Goal: Task Accomplishment & Management: Complete application form

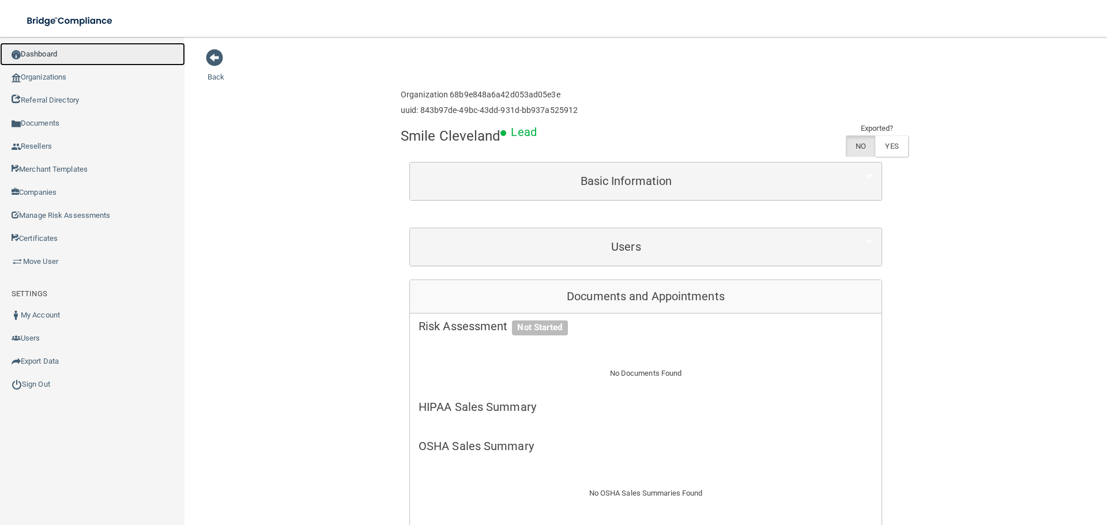
click at [118, 62] on link "Dashboard" at bounding box center [92, 54] width 185 height 23
click at [83, 81] on link "Organizations" at bounding box center [92, 77] width 185 height 23
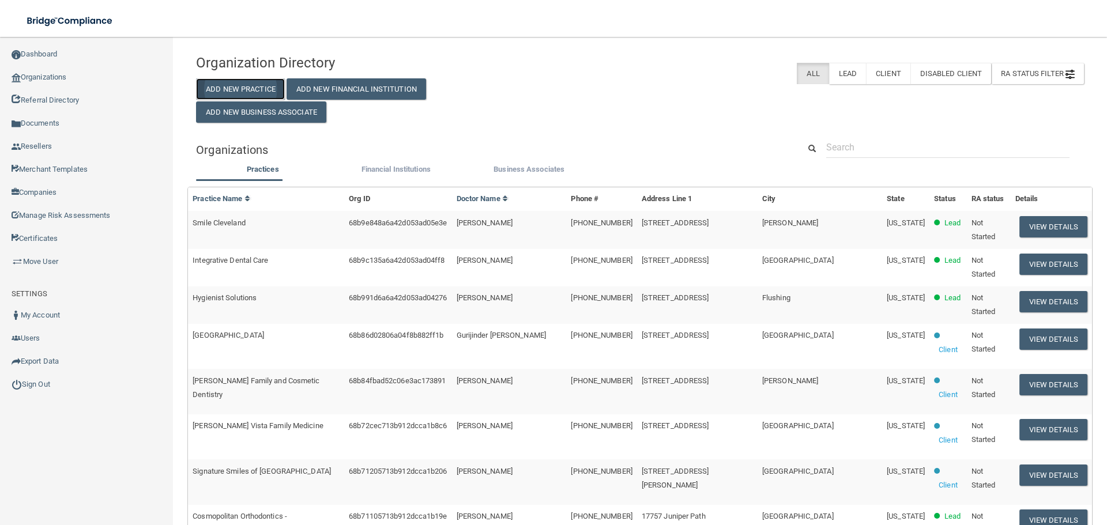
click at [253, 90] on button "Add New Practice" at bounding box center [240, 88] width 89 height 21
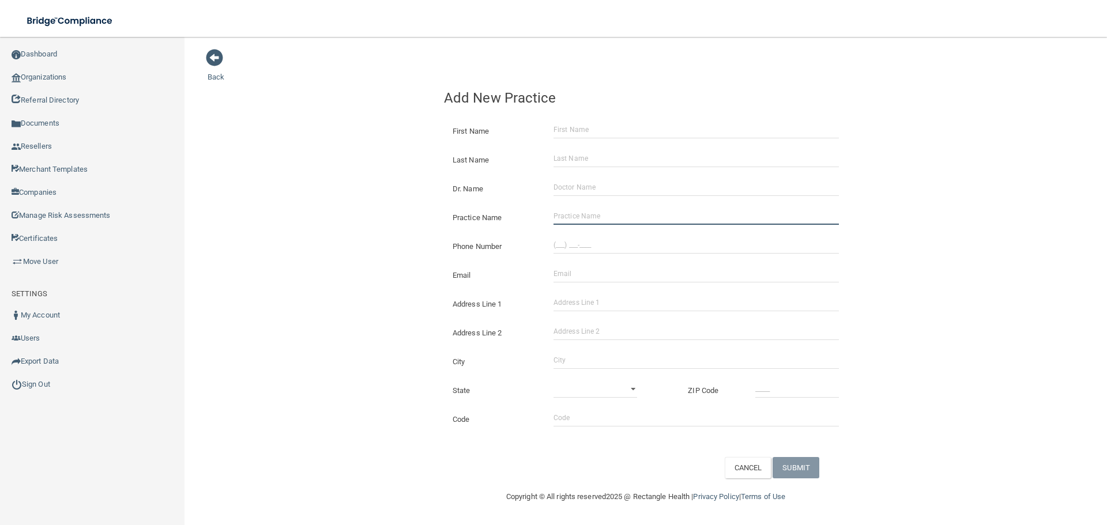
click at [623, 217] on input "Practice Name" at bounding box center [695, 216] width 285 height 17
paste input "[PERSON_NAME] PLLC"
type input "[PERSON_NAME] PLLC"
click at [549, 244] on div at bounding box center [696, 244] width 303 height 17
click at [596, 247] on input "(___) ___-____" at bounding box center [695, 244] width 285 height 17
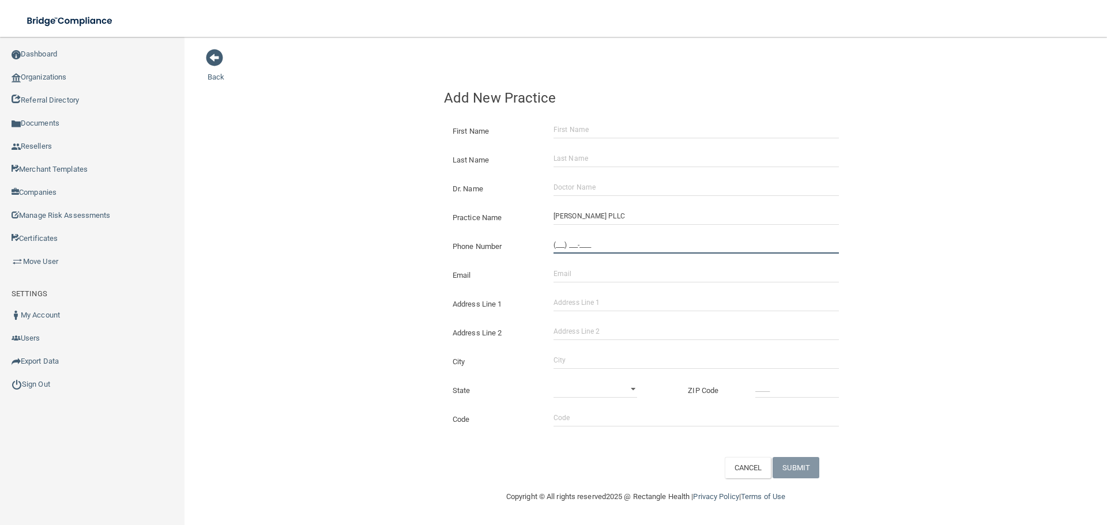
paste input "360) 207-0660"
type input "[PHONE_NUMBER]"
click at [577, 267] on input "Email" at bounding box center [695, 273] width 285 height 17
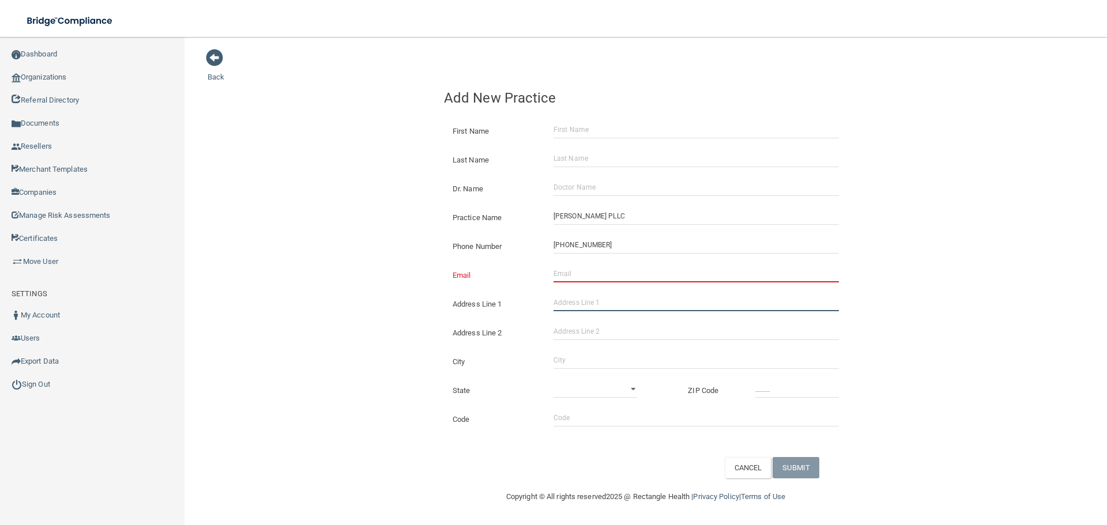
click at [567, 297] on input "Address Line 1" at bounding box center [695, 302] width 285 height 17
paste input "[STREET_ADDRESS][PERSON_NAME]"
type input "[STREET_ADDRESS][PERSON_NAME]"
click at [575, 356] on input "City" at bounding box center [695, 360] width 285 height 17
type input "Tumwater"
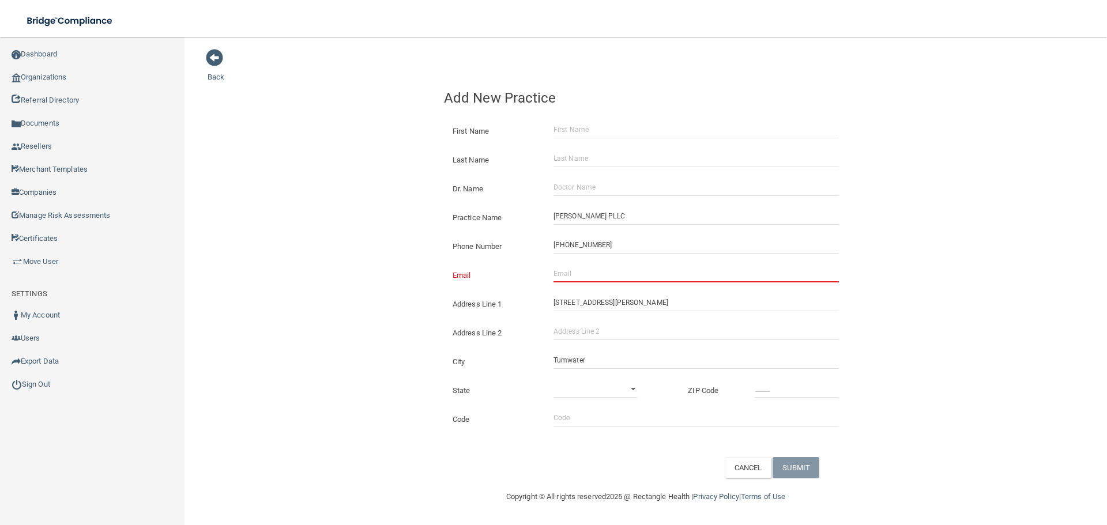
click at [601, 373] on div "State [US_STATE] [US_STATE] [US_STATE] [US_STATE] [US_STATE] [US_STATE] [US_STA…" at bounding box center [645, 386] width 421 height 29
click at [600, 380] on select "[US_STATE] [US_STATE] [US_STATE] [US_STATE] [US_STATE] [US_STATE] [US_STATE] [U…" at bounding box center [595, 388] width 84 height 17
select select "47"
click at [553, 380] on select "[US_STATE] [US_STATE] [US_STATE] [US_STATE] [US_STATE] [US_STATE] [US_STATE] [U…" at bounding box center [595, 388] width 84 height 17
click at [792, 395] on input "_____" at bounding box center [797, 388] width 84 height 17
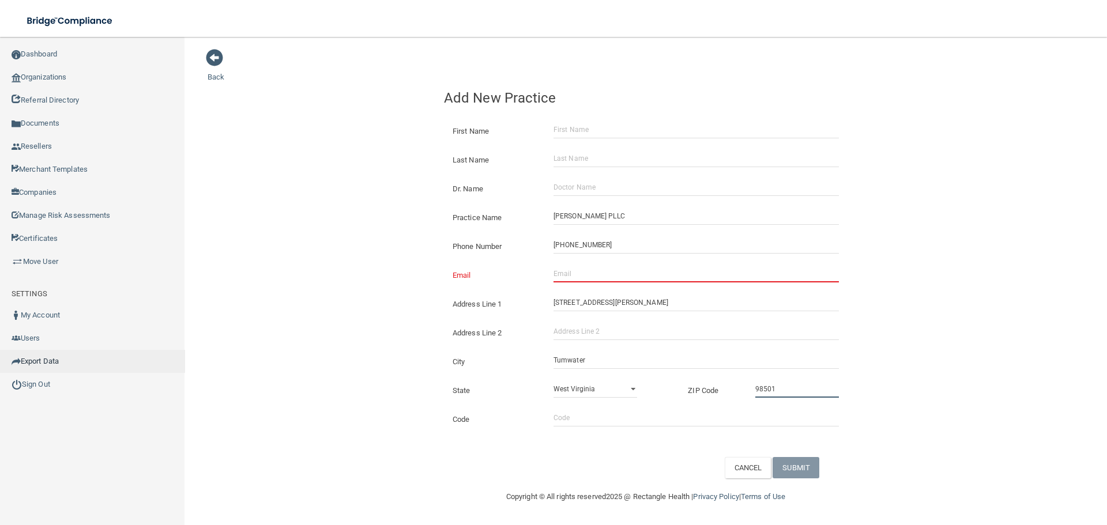
type input "98501"
click at [596, 274] on input "Email" at bounding box center [695, 273] width 285 height 17
paste input "[EMAIL_ADDRESS][DOMAIN_NAME]"
type input "[EMAIL_ADDRESS][DOMAIN_NAME]"
click at [376, 251] on div "Back Add New Practice First Name Last Name Dr. Name Practice Name [PERSON_NAME]…" at bounding box center [646, 263] width 876 height 430
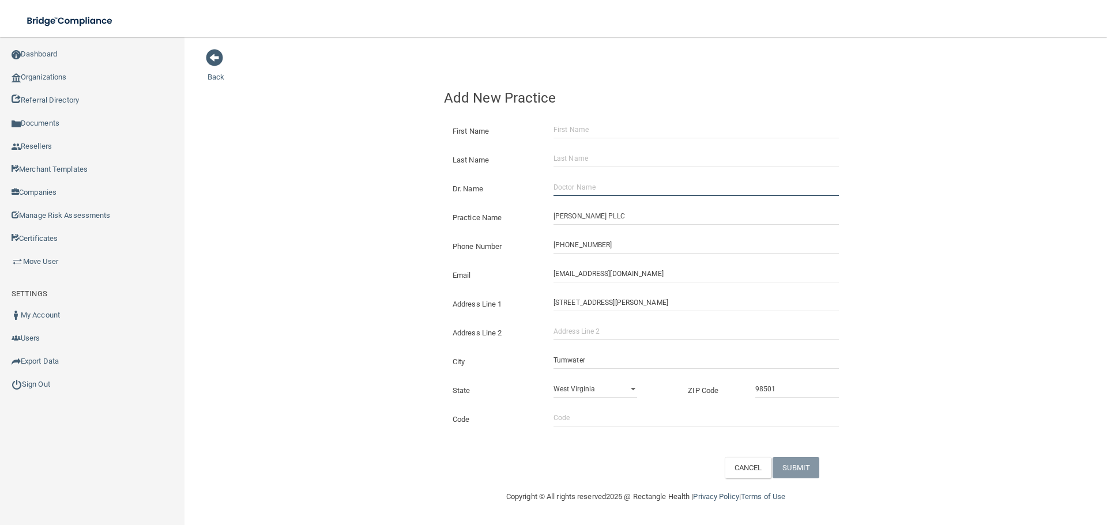
click at [597, 189] on input "Dr. Name" at bounding box center [695, 187] width 285 height 17
paste input "[PERSON_NAME]"
type input "[PERSON_NAME]"
click at [579, 141] on div "First Name" at bounding box center [645, 126] width 421 height 29
click at [577, 131] on input "First Name" at bounding box center [695, 129] width 285 height 17
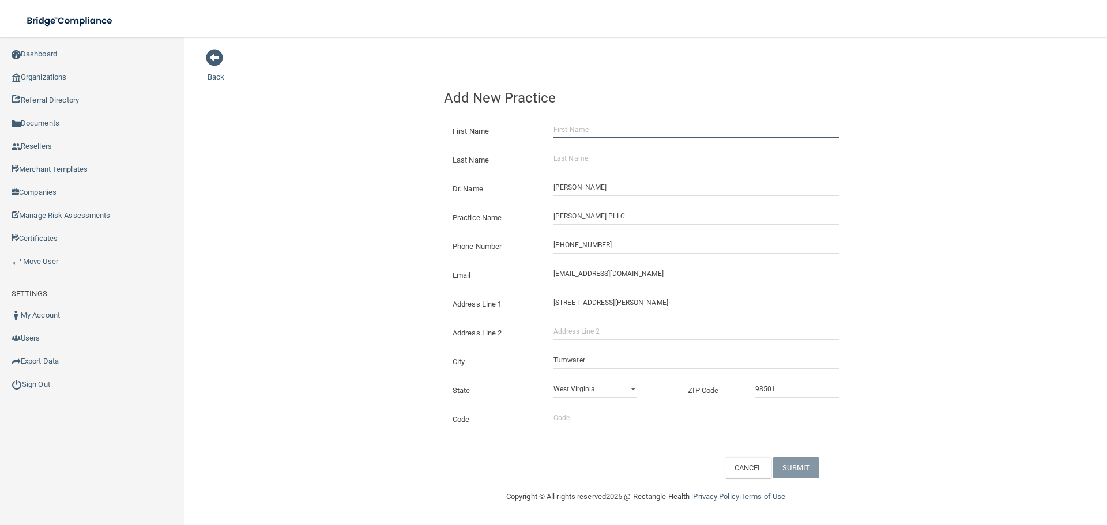
paste input "[PERSON_NAME]"
click at [581, 134] on input "[PERSON_NAME]" at bounding box center [695, 129] width 285 height 17
click at [582, 134] on input "[PERSON_NAME]" at bounding box center [695, 129] width 285 height 17
type input "[PERSON_NAME]"
click at [589, 159] on input "Last Name" at bounding box center [695, 158] width 285 height 17
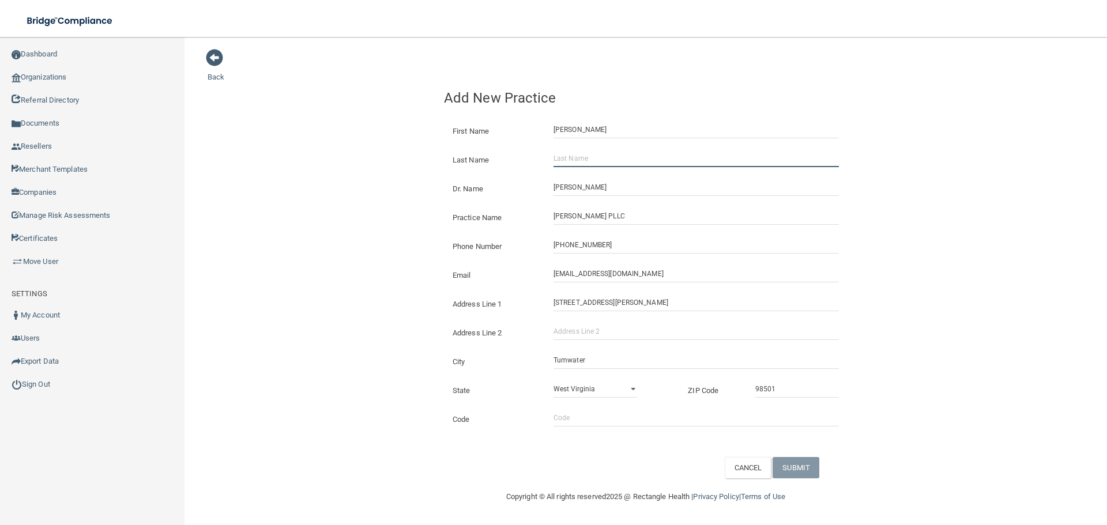
paste input "Principe"
type input "Principe"
click at [800, 469] on button "SUBMIT" at bounding box center [796, 467] width 47 height 21
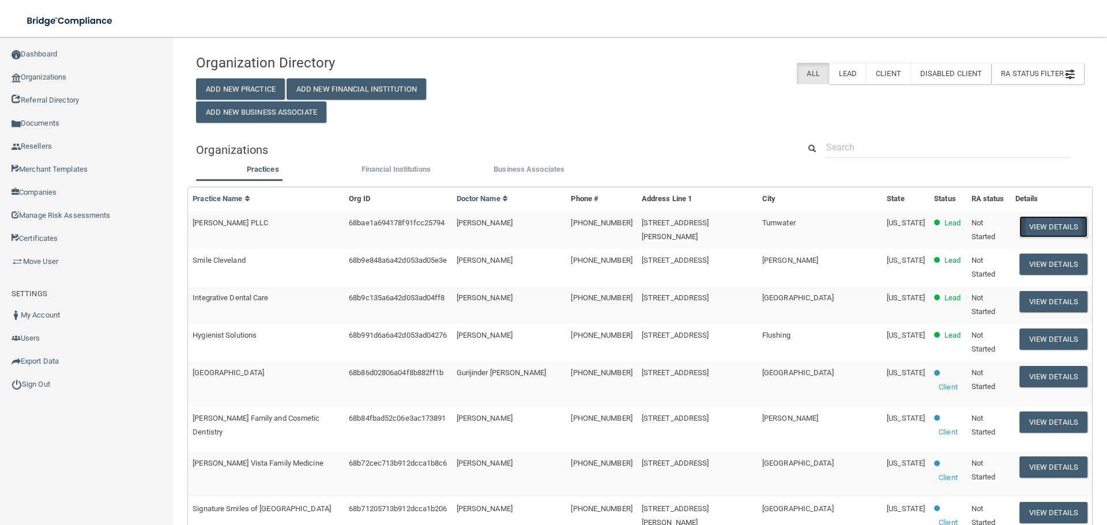
click at [1031, 231] on button "View Details" at bounding box center [1053, 226] width 68 height 21
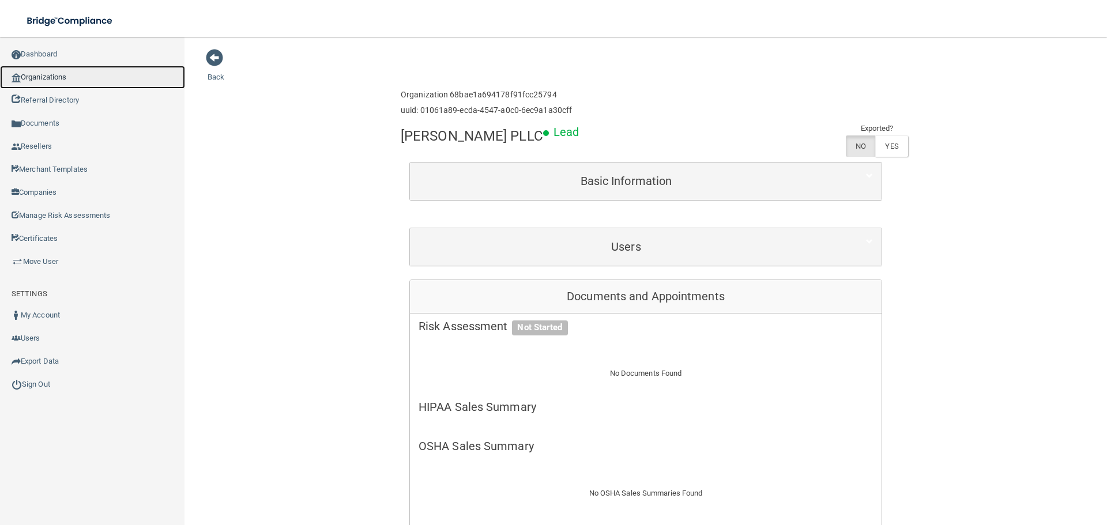
click at [90, 81] on link "Organizations" at bounding box center [92, 77] width 185 height 23
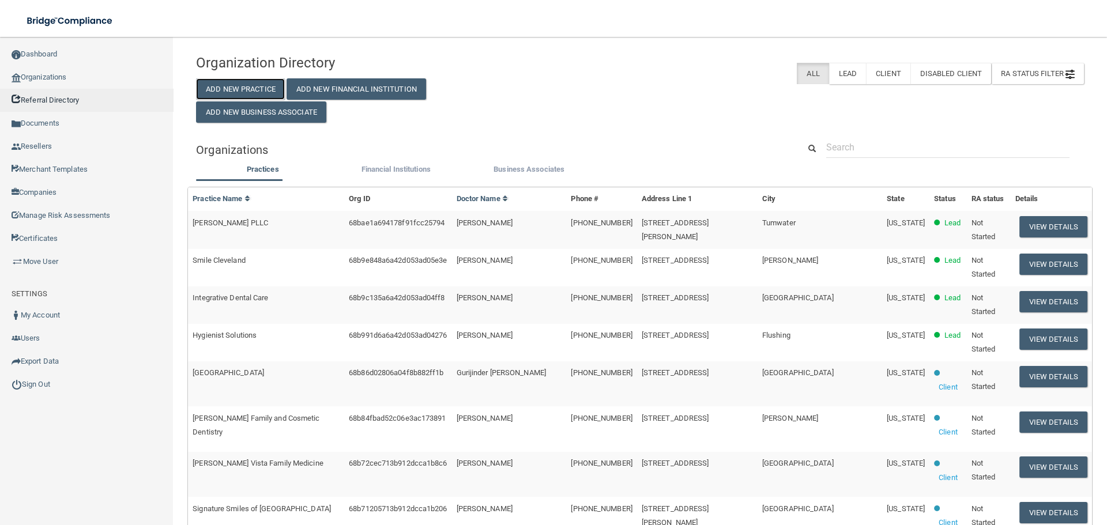
drag, startPoint x: 254, startPoint y: 85, endPoint x: 46, endPoint y: 91, distance: 208.8
click at [254, 85] on button "Add New Practice" at bounding box center [240, 88] width 89 height 21
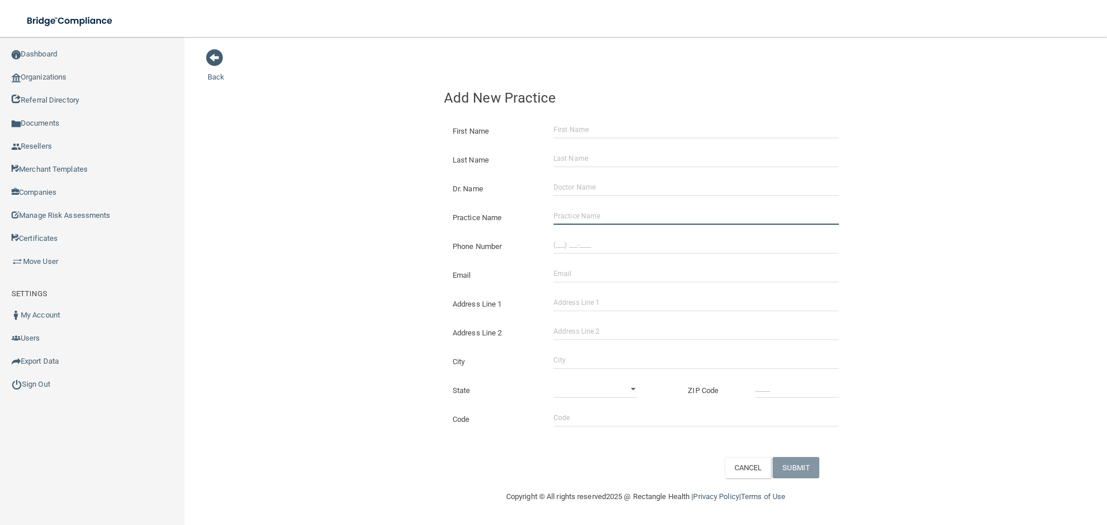
drag, startPoint x: 587, startPoint y: 217, endPoint x: 578, endPoint y: 214, distance: 9.5
click at [587, 217] on input "Practice Name" at bounding box center [695, 216] width 285 height 17
paste input "[PERSON_NAME] Family [MEDICAL_DATA]"
type input "[PERSON_NAME] Family [MEDICAL_DATA]"
click at [569, 245] on input "(___) ___-____" at bounding box center [695, 244] width 285 height 17
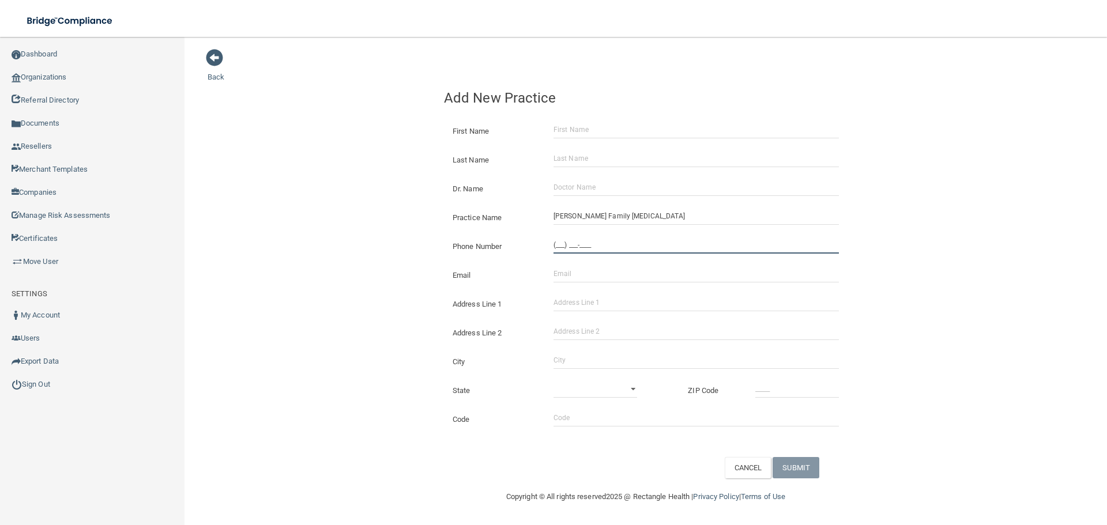
paste input "731) 352-7161"
type input "[PHONE_NUMBER]"
drag, startPoint x: 370, startPoint y: 238, endPoint x: 420, endPoint y: 247, distance: 51.0
click at [370, 238] on div "Back Add New Practice First Name Last Name Dr. Name Practice Name [PERSON_NAME]…" at bounding box center [646, 263] width 876 height 430
drag, startPoint x: 613, startPoint y: 305, endPoint x: 602, endPoint y: 323, distance: 21.0
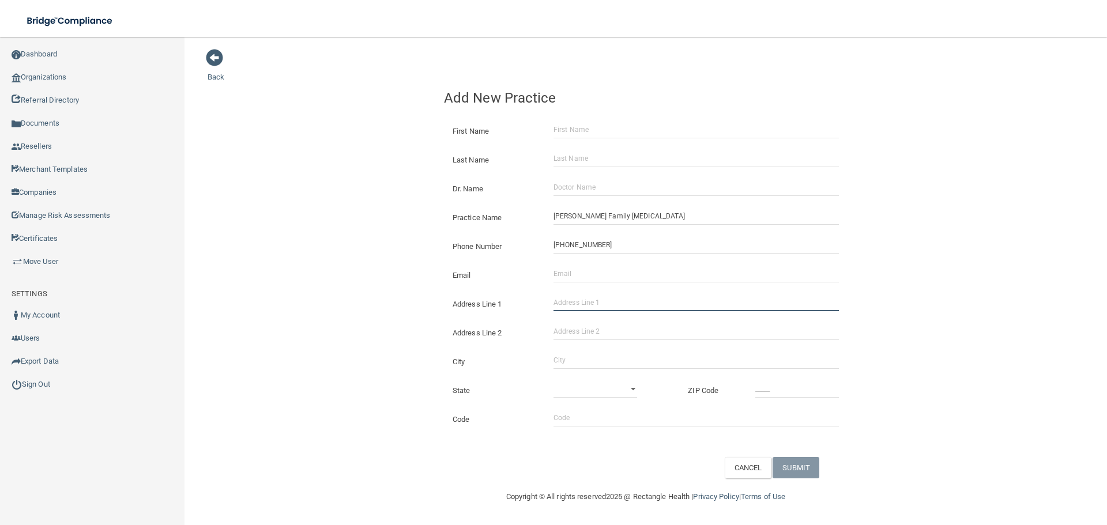
click at [613, 305] on input "Address Line 1" at bounding box center [695, 302] width 285 height 17
paste input "[STREET_ADDRESS][PERSON_NAME]"
type input "[STREET_ADDRESS][PERSON_NAME]"
drag, startPoint x: 586, startPoint y: 361, endPoint x: 594, endPoint y: 348, distance: 15.8
click at [593, 352] on input "City" at bounding box center [695, 360] width 285 height 17
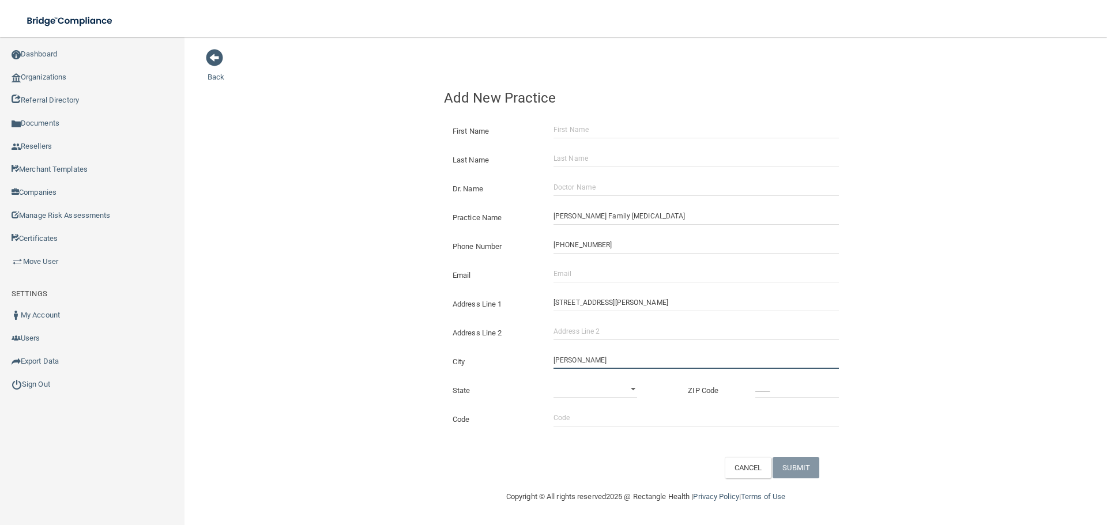
type input "[PERSON_NAME]"
click at [594, 379] on div "State [US_STATE] [US_STATE] [US_STATE] [US_STATE] [US_STATE] [US_STATE] [US_STA…" at bounding box center [645, 386] width 421 height 29
click at [593, 386] on select "[US_STATE] [US_STATE] [US_STATE] [US_STATE] [US_STATE] [US_STATE] [US_STATE] [U…" at bounding box center [595, 388] width 84 height 17
select select "42"
click at [553, 380] on select "[US_STATE] [US_STATE] [US_STATE] [US_STATE] [US_STATE] [US_STATE] [US_STATE] [U…" at bounding box center [595, 388] width 84 height 17
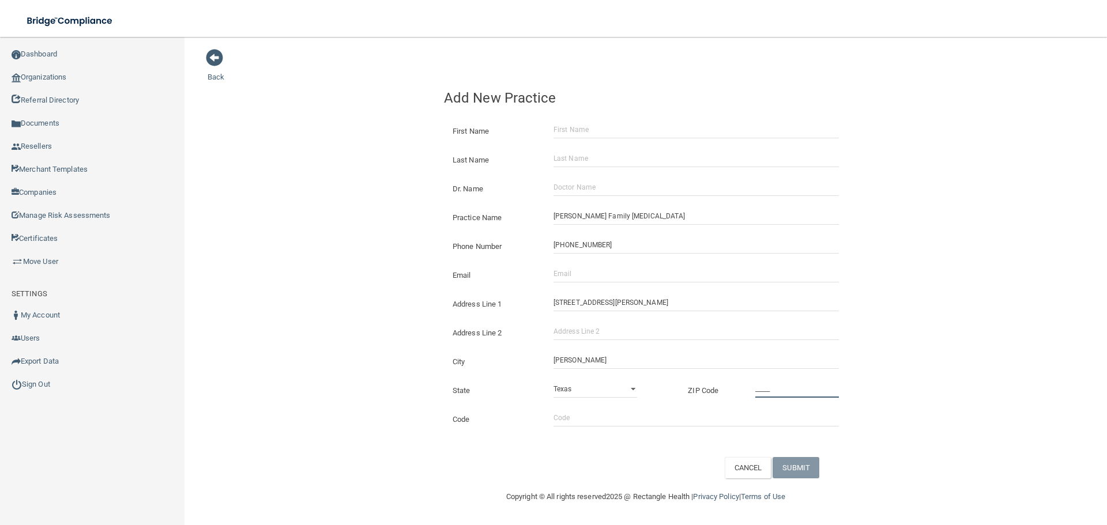
click at [770, 385] on input "_____" at bounding box center [797, 388] width 84 height 17
type input "38201"
click at [302, 198] on div "Back Add New Practice First Name Last Name Dr. Name Practice Name [PERSON_NAME]…" at bounding box center [646, 263] width 876 height 430
drag, startPoint x: 598, startPoint y: 272, endPoint x: 484, endPoint y: 265, distance: 114.4
click at [598, 272] on input "Email" at bounding box center [695, 273] width 285 height 17
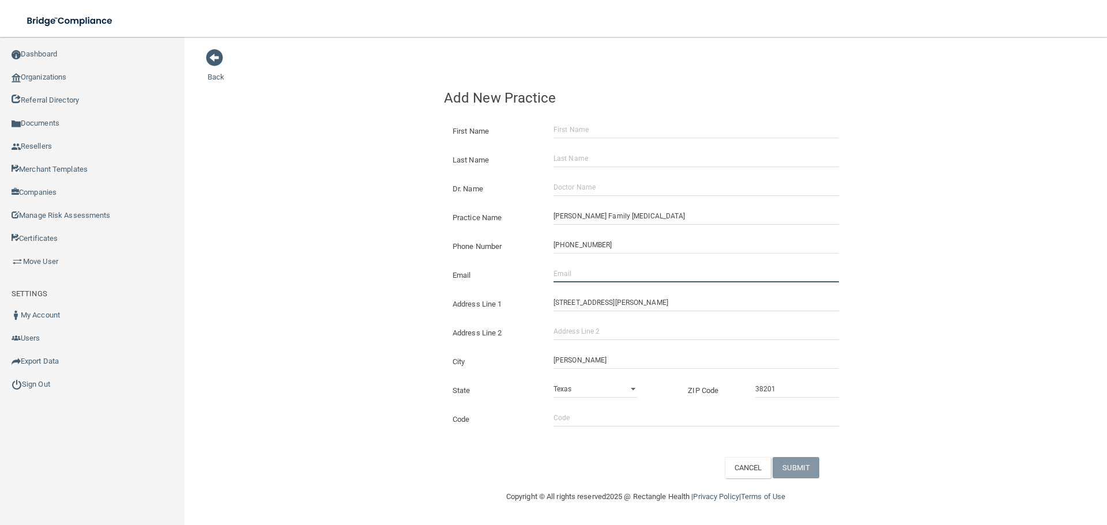
paste input "[EMAIL_ADDRESS][DOMAIN_NAME]"
type input "[EMAIL_ADDRESS][DOMAIN_NAME]"
click at [396, 242] on div "Back Add New Practice First Name Last Name Dr. Name Practice Name [PERSON_NAME]…" at bounding box center [646, 263] width 876 height 430
drag, startPoint x: 571, startPoint y: 279, endPoint x: 347, endPoint y: 206, distance: 235.4
click at [465, 265] on div "Email [EMAIL_ADDRESS][DOMAIN_NAME] The email address is already taken" at bounding box center [645, 271] width 421 height 29
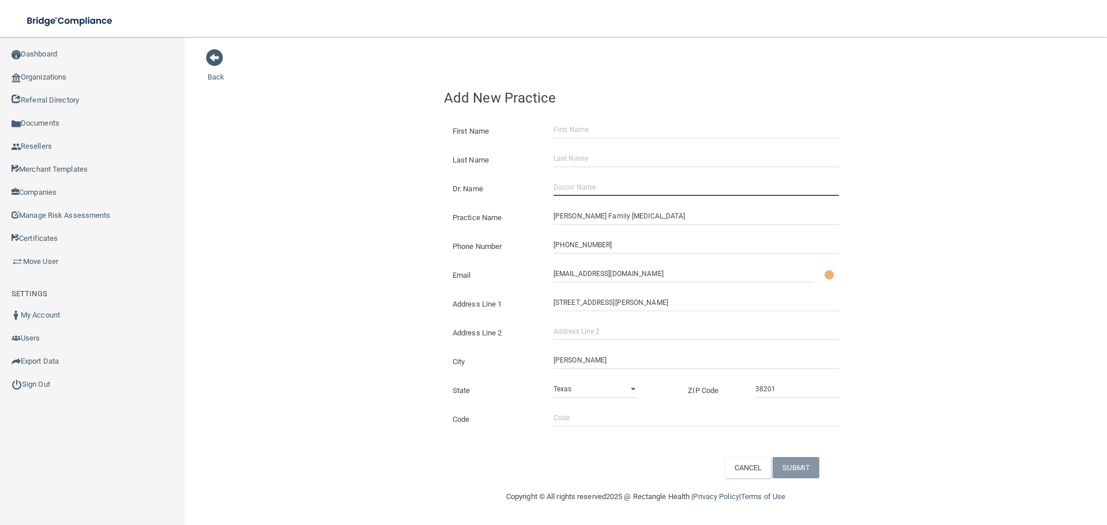
drag, startPoint x: 587, startPoint y: 189, endPoint x: 586, endPoint y: 182, distance: 6.4
click at [587, 189] on input "Dr. Name" at bounding box center [695, 187] width 285 height 17
paste input "Select Item 1 [PERSON_NAME]"
drag, startPoint x: 609, startPoint y: 194, endPoint x: 221, endPoint y: 110, distance: 396.6
click at [428, 180] on div "Back Add New Practice First Name Last Name Dr. Name Select Item 1 [PERSON_NAME]…" at bounding box center [646, 263] width 876 height 430
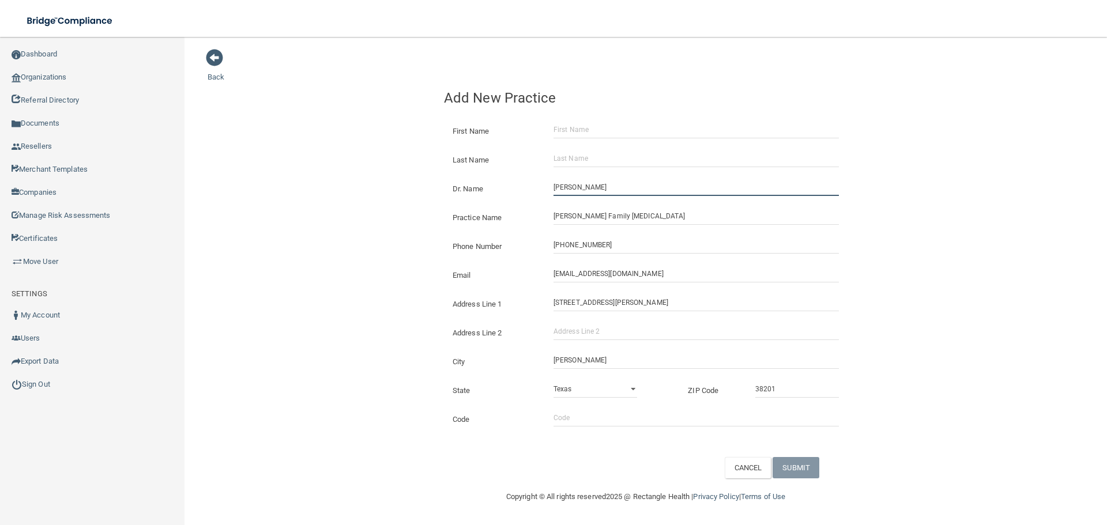
click at [580, 183] on input "[PERSON_NAME]" at bounding box center [695, 187] width 285 height 17
type input "[PERSON_NAME]"
click at [579, 128] on input "First Name" at bounding box center [695, 129] width 285 height 17
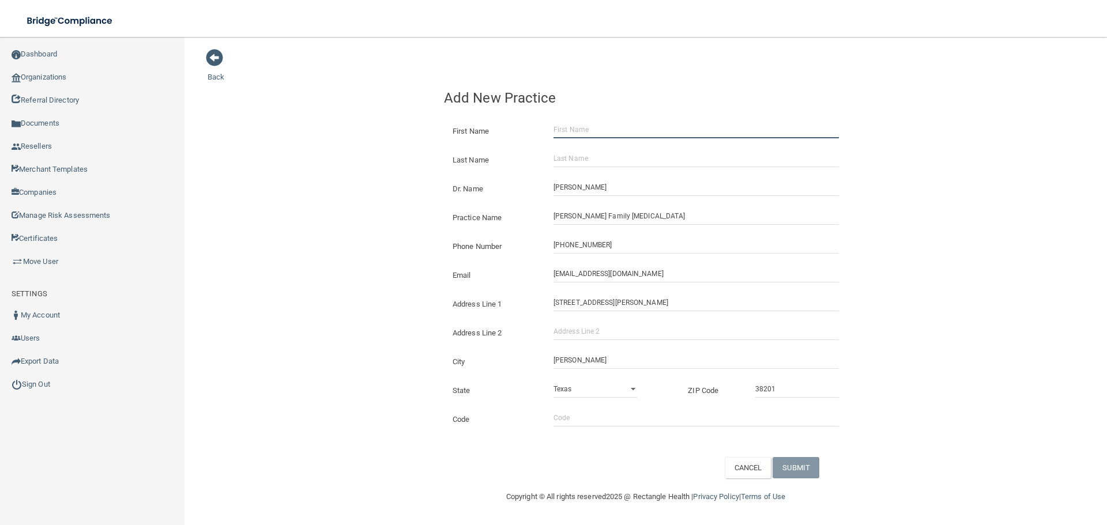
paste input "[PERSON_NAME]"
click at [589, 128] on input "[PERSON_NAME]" at bounding box center [695, 129] width 285 height 17
type input "[PERSON_NAME]"
drag, startPoint x: 589, startPoint y: 150, endPoint x: 572, endPoint y: 153, distance: 16.3
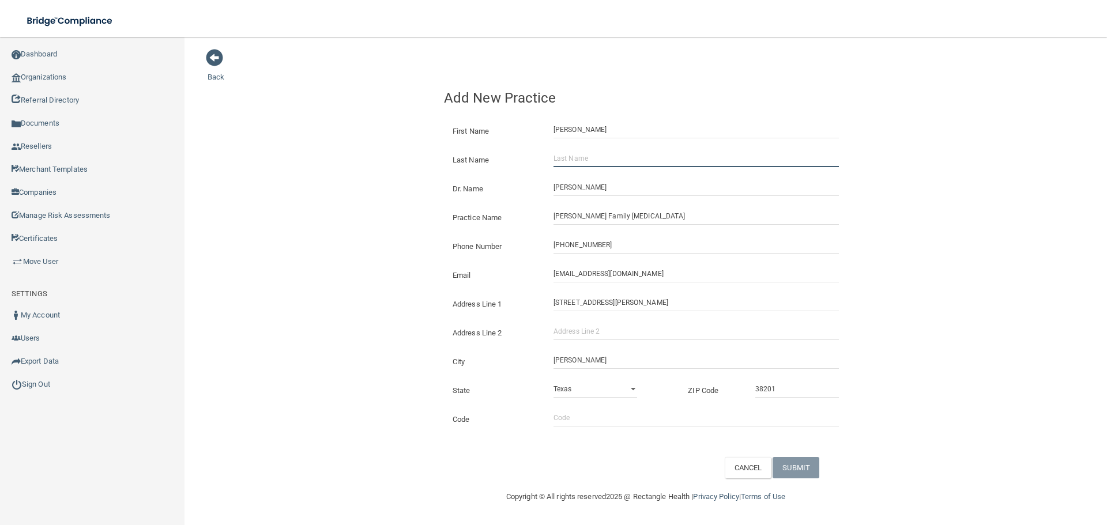
click at [589, 150] on input "Last Name" at bounding box center [695, 158] width 285 height 17
paste input "[PERSON_NAME]"
type input "[PERSON_NAME]"
click at [397, 147] on div "Back Add New Practice First Name [PERSON_NAME] Last Name [PERSON_NAME] Dr. Name…" at bounding box center [646, 263] width 876 height 430
click at [800, 465] on button "SUBMIT" at bounding box center [796, 467] width 47 height 21
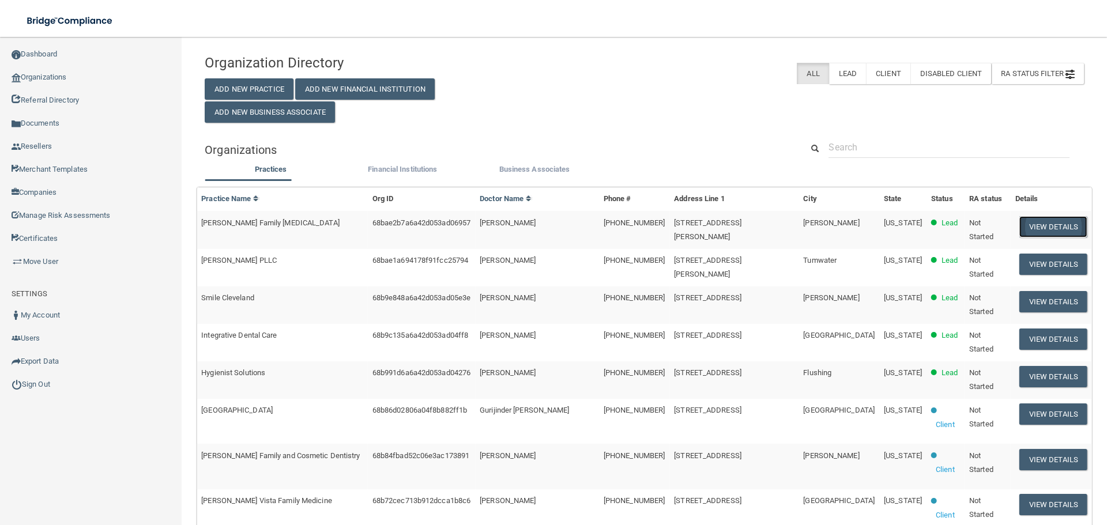
click at [1030, 216] on button "View Details" at bounding box center [1053, 226] width 68 height 21
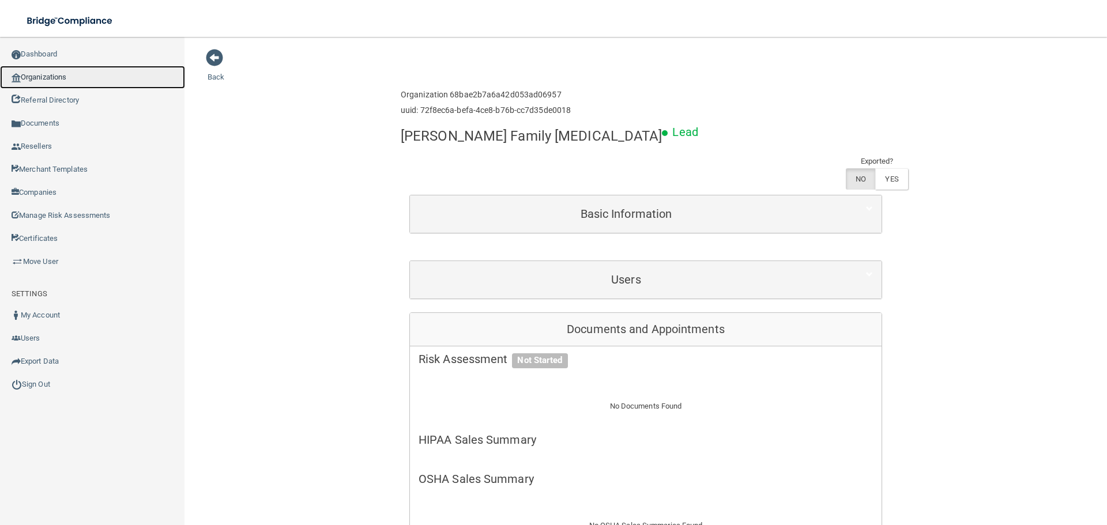
drag, startPoint x: 50, startPoint y: 80, endPoint x: 22, endPoint y: 85, distance: 28.2
click at [50, 80] on link "Organizations" at bounding box center [92, 77] width 185 height 23
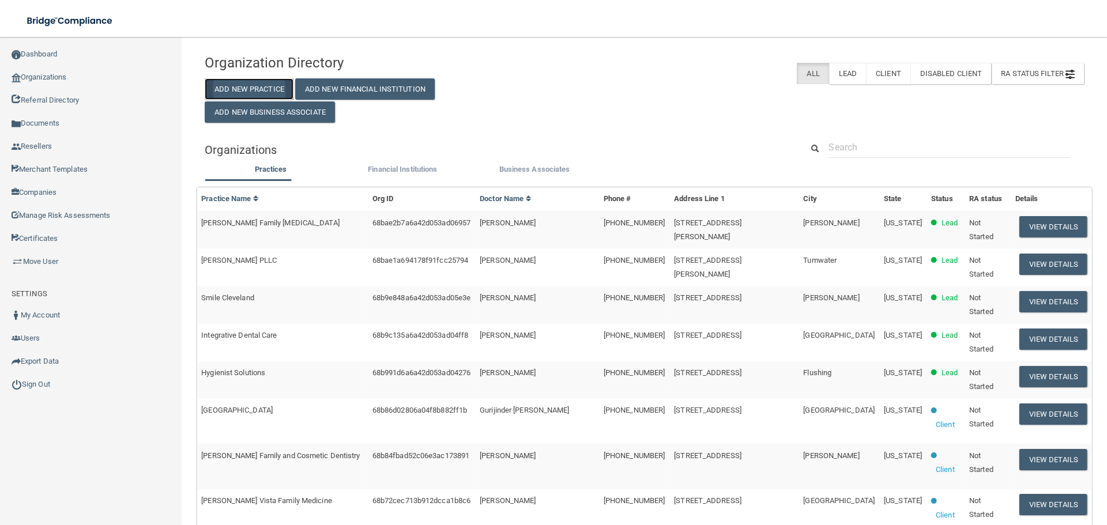
click at [254, 89] on button "Add New Practice" at bounding box center [249, 88] width 89 height 21
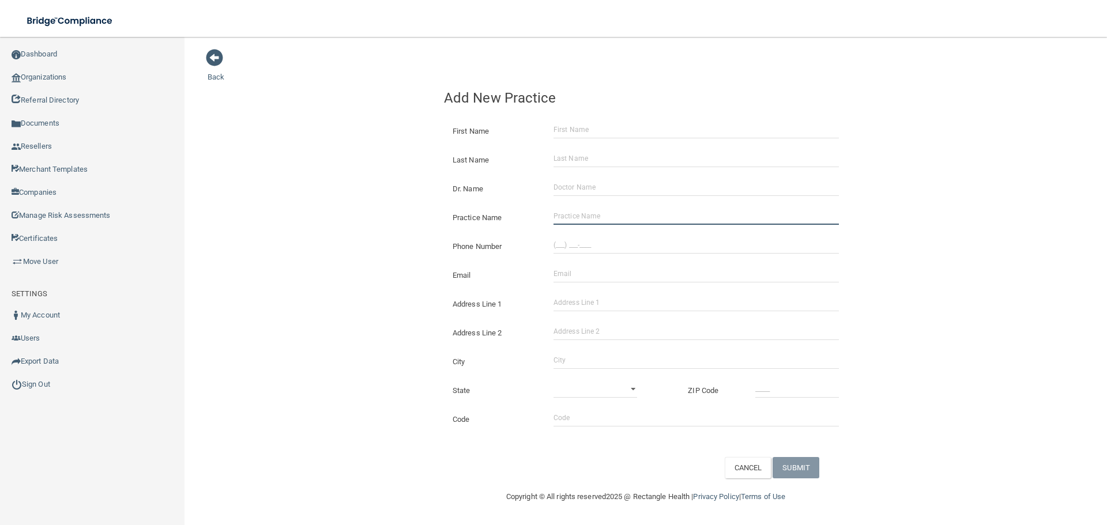
drag, startPoint x: 621, startPoint y: 223, endPoint x: 531, endPoint y: 220, distance: 90.0
click at [621, 223] on input "Practice Name" at bounding box center [695, 216] width 285 height 17
paste input "Marquette Dentistry"
type input "Marquette Dentistry"
drag, startPoint x: 679, startPoint y: 250, endPoint x: 550, endPoint y: 233, distance: 130.2
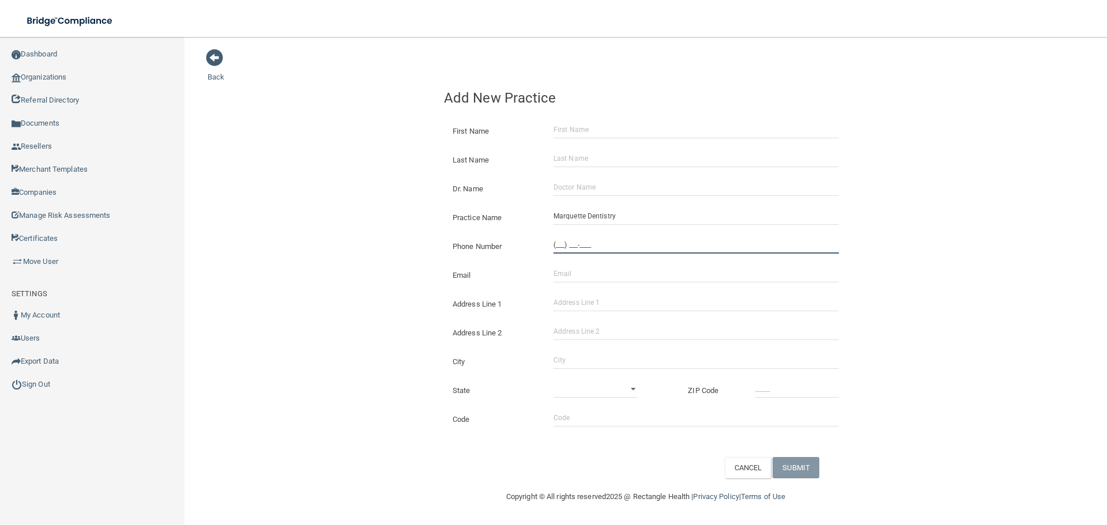
click at [679, 250] on input "(___) ___-____" at bounding box center [695, 244] width 285 height 17
paste input "713) 777-9865"
type input "[PHONE_NUMBER]"
drag, startPoint x: 347, startPoint y: 200, endPoint x: 62, endPoint y: 198, distance: 284.8
click at [345, 200] on div "Back Add New Practice First Name Last Name Dr. Name Practice Name Marquette Den…" at bounding box center [646, 263] width 876 height 430
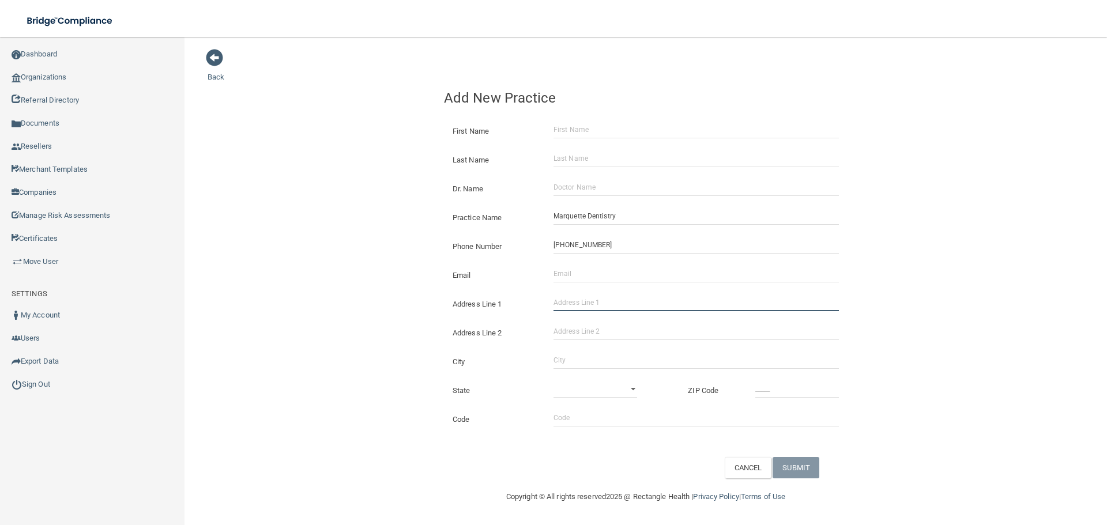
click at [581, 310] on input "Address Line 1" at bounding box center [695, 302] width 285 height 17
paste input "[STREET_ADDRESS]"
drag, startPoint x: 681, startPoint y: 304, endPoint x: 634, endPoint y: 310, distance: 47.1
click at [634, 310] on input "[STREET_ADDRESS]" at bounding box center [695, 302] width 285 height 17
type input "[STREET_ADDRESS]"
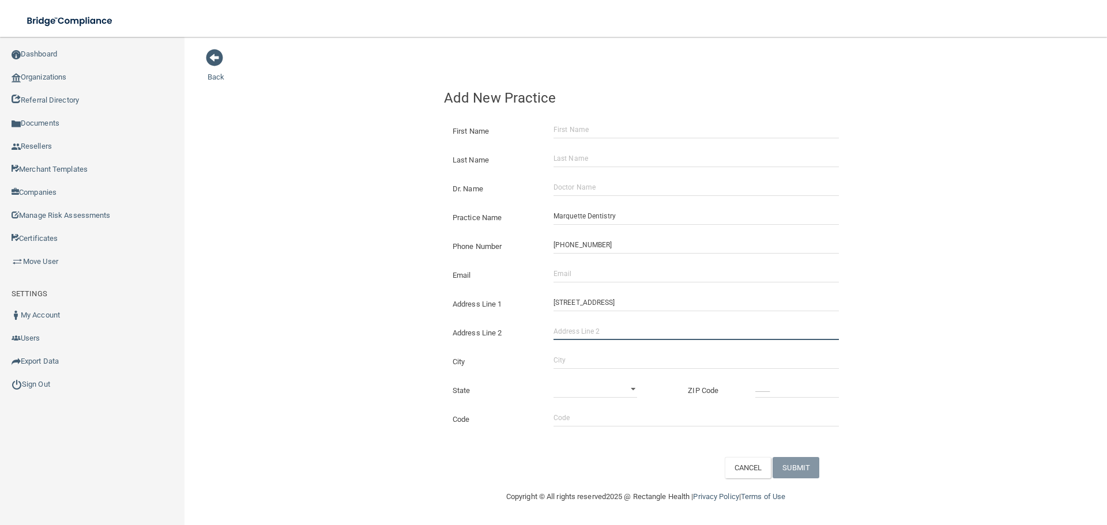
click at [627, 326] on input "Address Line 2" at bounding box center [695, 331] width 285 height 17
paste input "Suite 610"
type input "Suite 610"
click at [591, 351] on div "City" at bounding box center [645, 357] width 421 height 29
click at [588, 356] on input "City" at bounding box center [695, 360] width 285 height 17
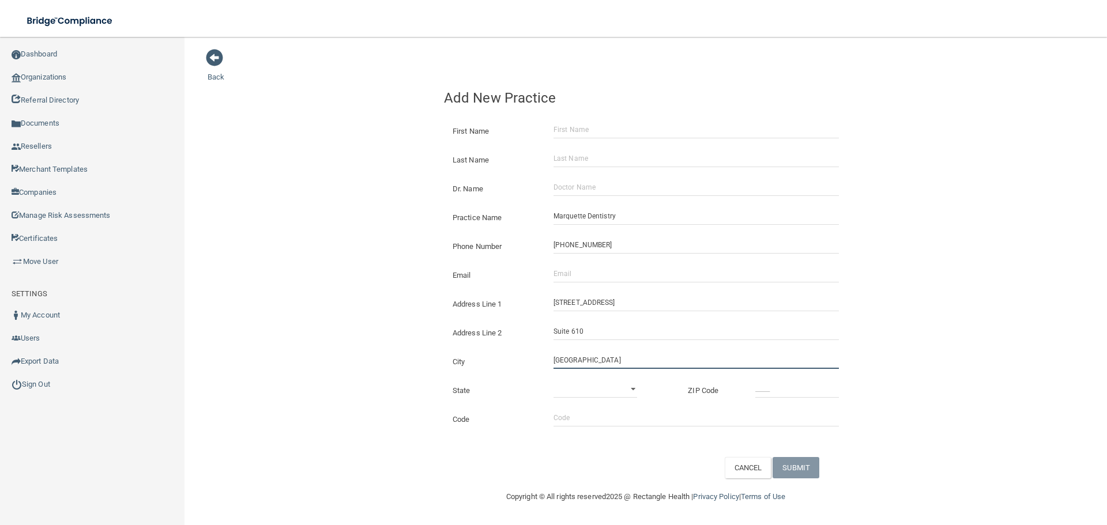
type input "[GEOGRAPHIC_DATA]"
click at [556, 384] on select "[US_STATE] [US_STATE] [US_STATE] [US_STATE] [US_STATE] [US_STATE] [US_STATE] [U…" at bounding box center [595, 388] width 84 height 17
select select "43"
click at [553, 380] on select "[US_STATE] [US_STATE] [US_STATE] [US_STATE] [US_STATE] [US_STATE] [US_STATE] [U…" at bounding box center [595, 388] width 84 height 17
click at [820, 393] on input "_____" at bounding box center [797, 388] width 84 height 17
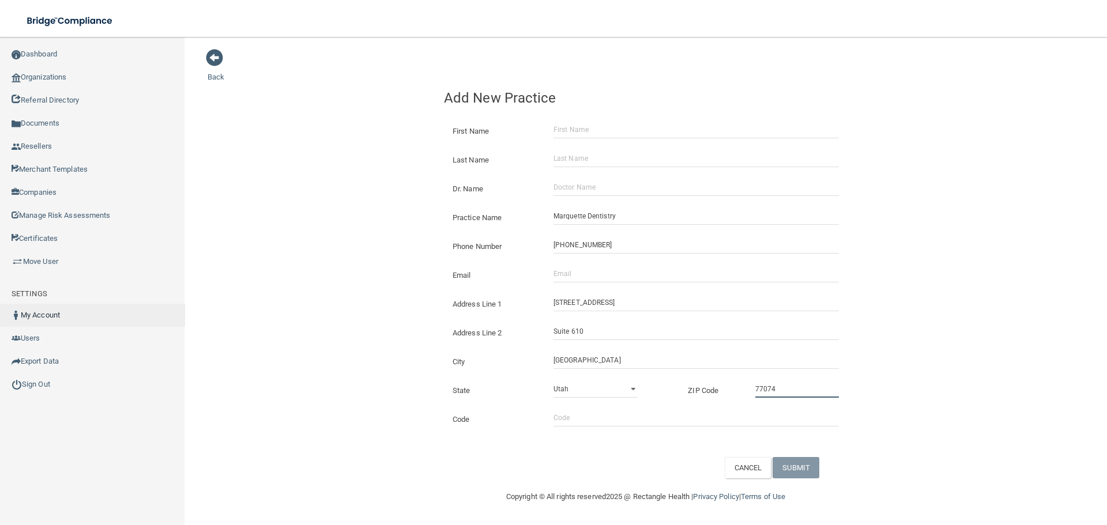
type input "77074"
click at [560, 266] on input "Email" at bounding box center [695, 273] width 285 height 17
paste input "[PERSON_NAME][EMAIL_ADDRESS][DOMAIN_NAME]"
type input "[PERSON_NAME][EMAIL_ADDRESS][DOMAIN_NAME]"
click at [307, 266] on div "Back Add New Practice First Name Last Name Dr. Name Practice Name Marquette Den…" at bounding box center [646, 263] width 876 height 430
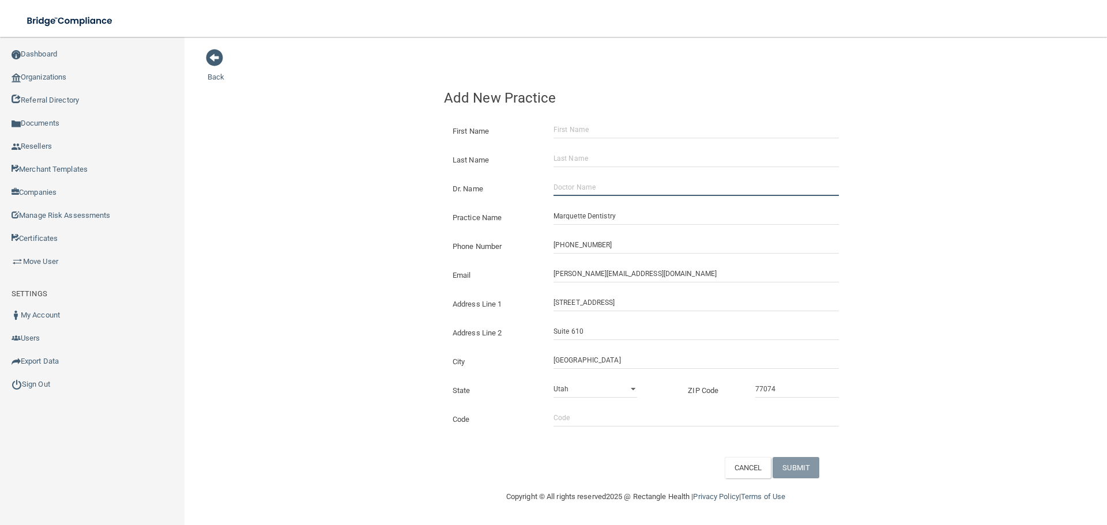
click at [588, 190] on input "Dr. Name" at bounding box center [695, 187] width 285 height 17
paste input "[PERSON_NAME]"
type input "[PERSON_NAME]"
click at [583, 123] on input "First Name" at bounding box center [695, 129] width 285 height 17
paste input "[PERSON_NAME]"
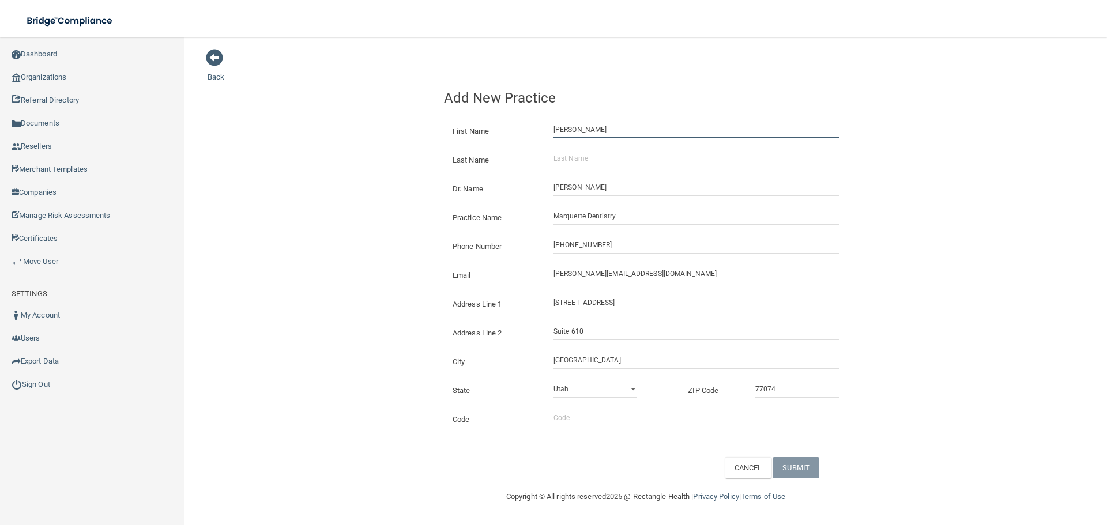
click at [594, 125] on input "[PERSON_NAME]" at bounding box center [695, 129] width 285 height 17
drag, startPoint x: 594, startPoint y: 125, endPoint x: 599, endPoint y: 146, distance: 22.0
click at [594, 125] on input "[PERSON_NAME]" at bounding box center [695, 129] width 285 height 17
type input "[PERSON_NAME]"
click at [600, 148] on div "Last Name" at bounding box center [645, 155] width 421 height 29
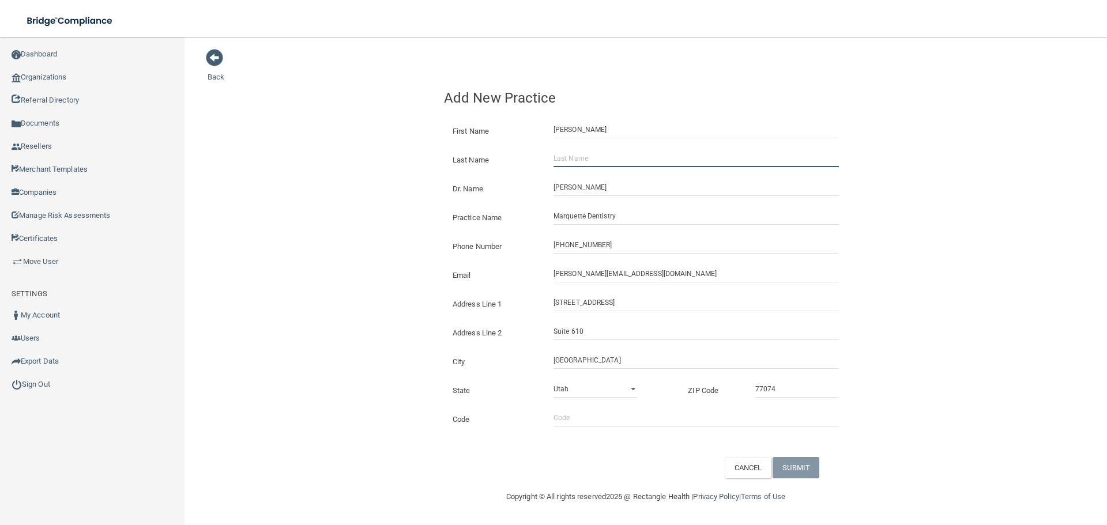
click at [596, 151] on input "Last Name" at bounding box center [695, 158] width 285 height 17
paste input "[PERSON_NAME]"
type input "[PERSON_NAME]"
click at [805, 469] on button "SUBMIT" at bounding box center [796, 467] width 47 height 21
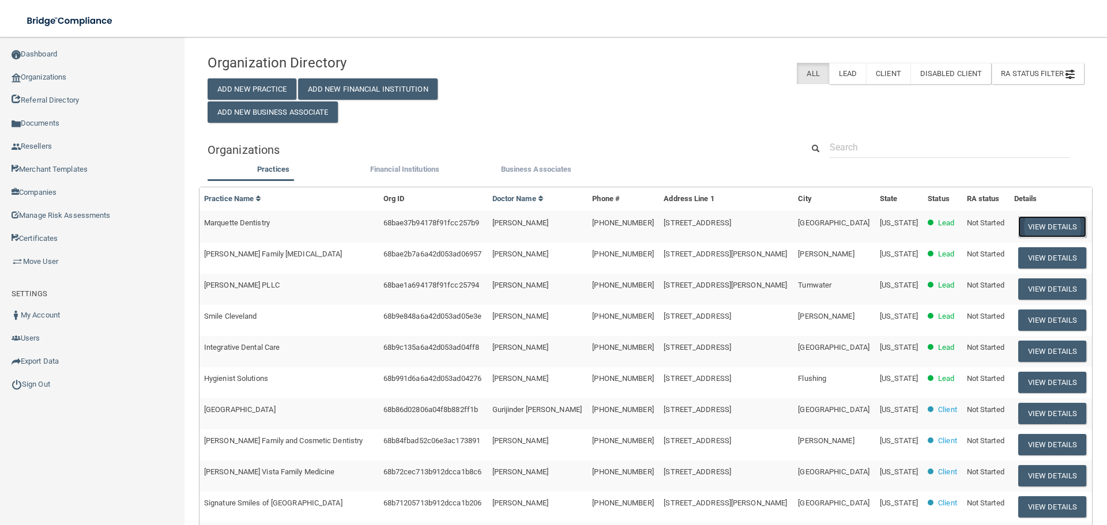
drag, startPoint x: 1045, startPoint y: 231, endPoint x: 1037, endPoint y: 231, distance: 7.5
click at [1044, 231] on button "View Details" at bounding box center [1052, 226] width 68 height 21
